Goal: Book appointment/travel/reservation

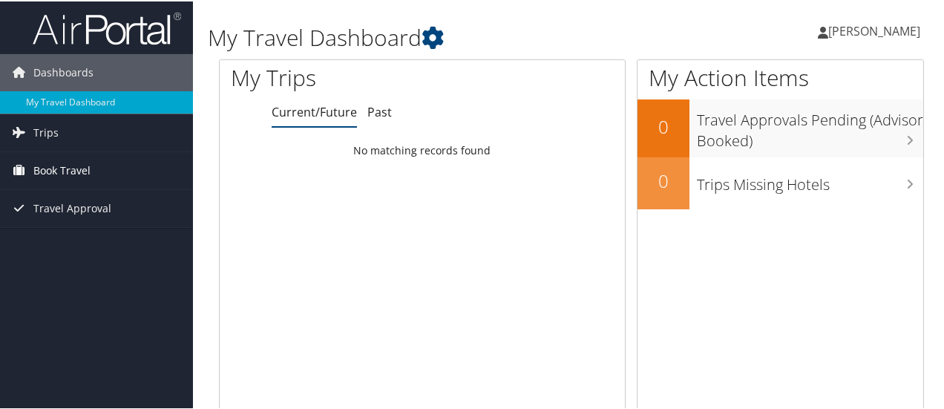
click at [73, 169] on span "Book Travel" at bounding box center [61, 169] width 57 height 37
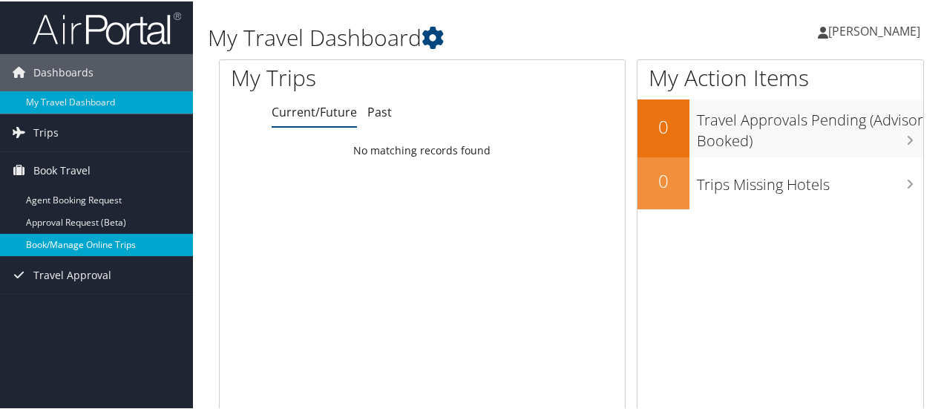
click at [68, 246] on link "Book/Manage Online Trips" at bounding box center [96, 243] width 193 height 22
click at [77, 235] on link "Book/Manage Online Trips" at bounding box center [96, 243] width 193 height 22
